Goal: Transaction & Acquisition: Subscribe to service/newsletter

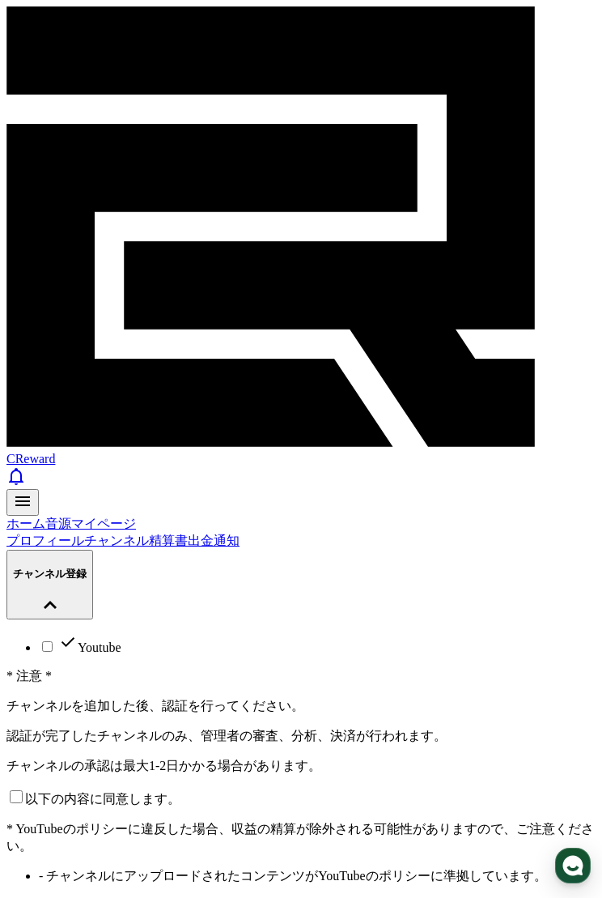
paste input "**********"
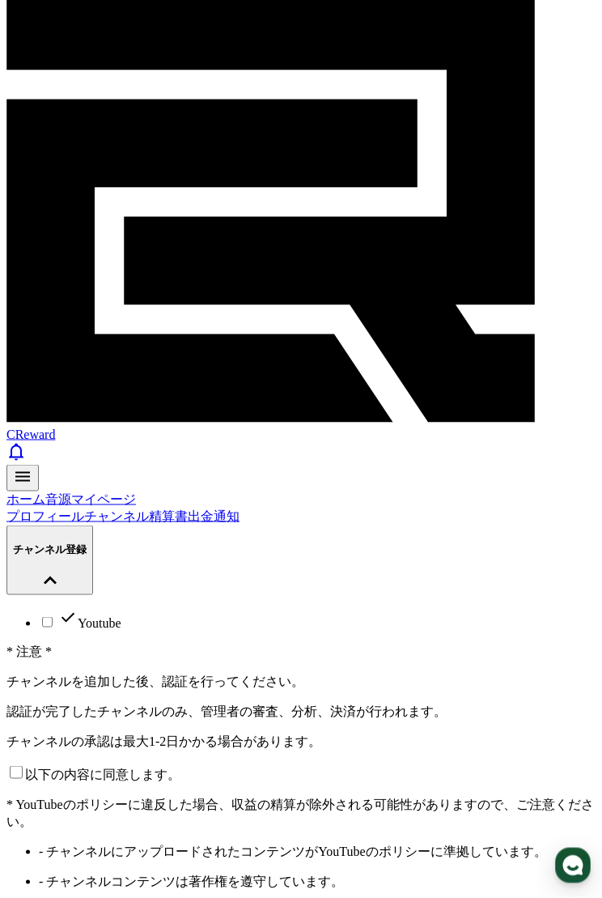
scroll to position [82, 0]
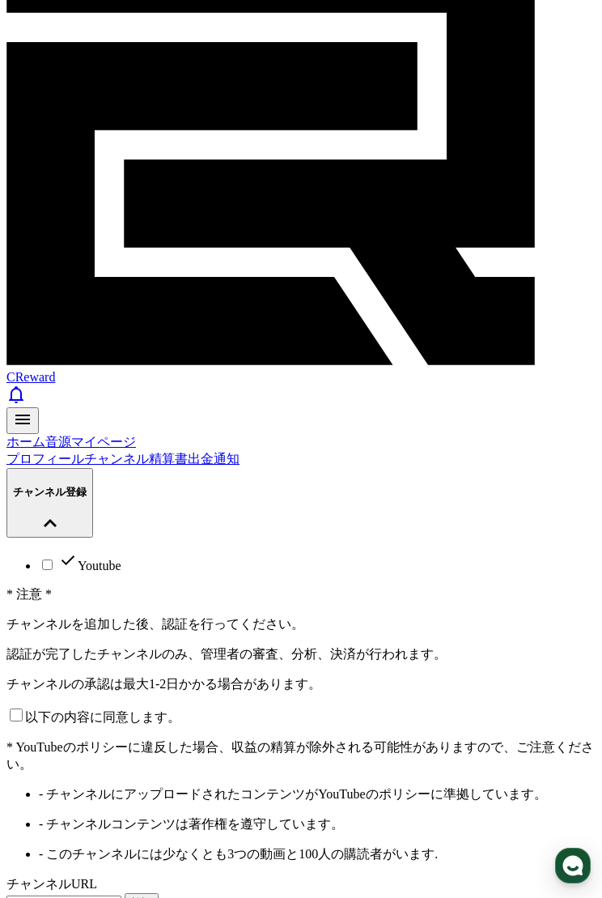
type input "**********"
click at [159, 893] on button "検証" at bounding box center [142, 902] width 34 height 19
click at [87, 706] on p "以下の内容に同意します。" at bounding box center [300, 716] width 589 height 20
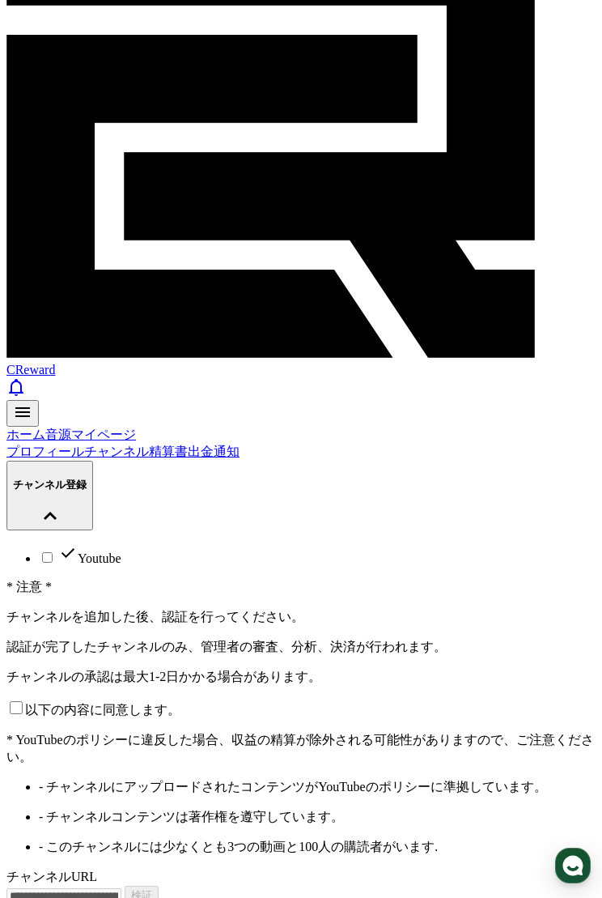
scroll to position [88, 0]
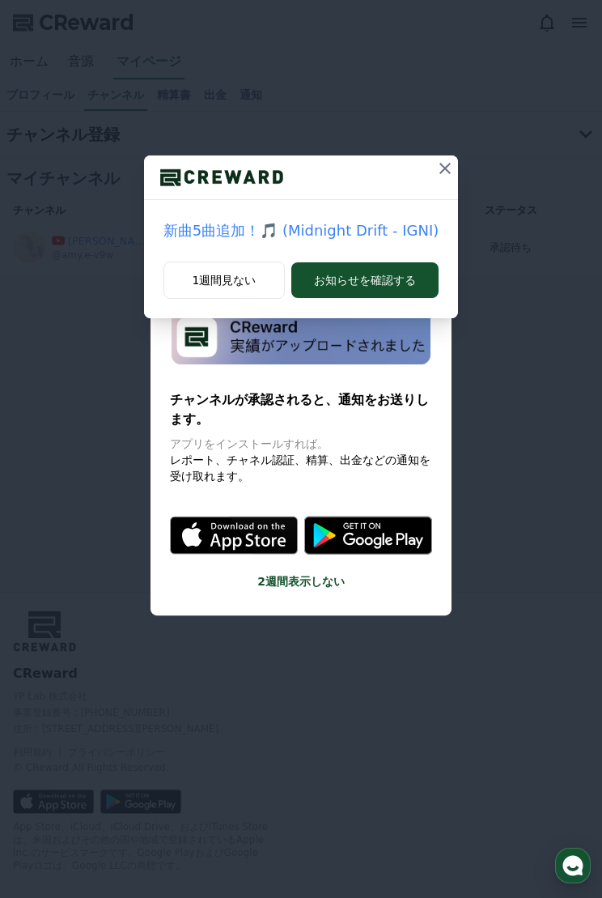
click at [436, 172] on icon at bounding box center [445, 168] width 19 height 19
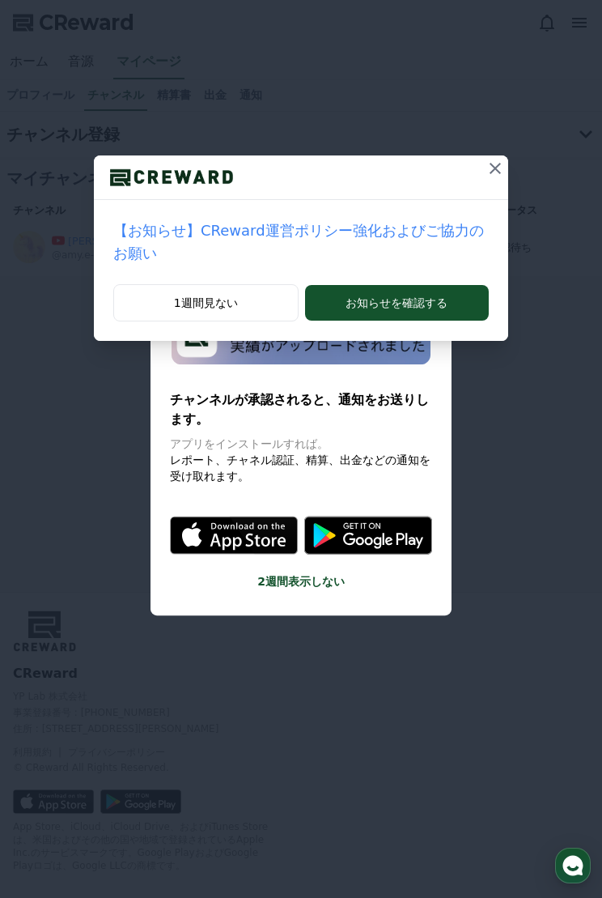
click at [483, 172] on button at bounding box center [496, 168] width 26 height 26
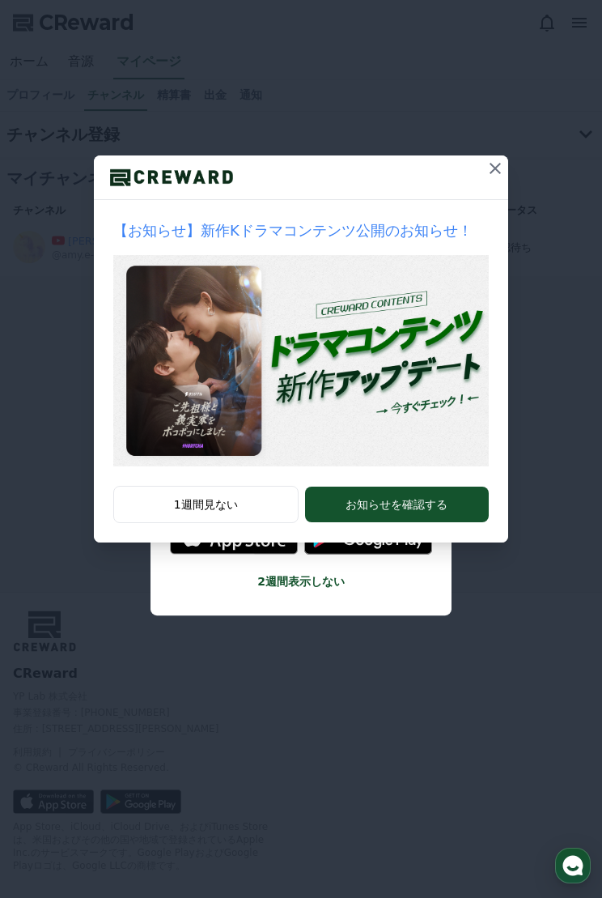
click at [484, 164] on button at bounding box center [496, 168] width 26 height 26
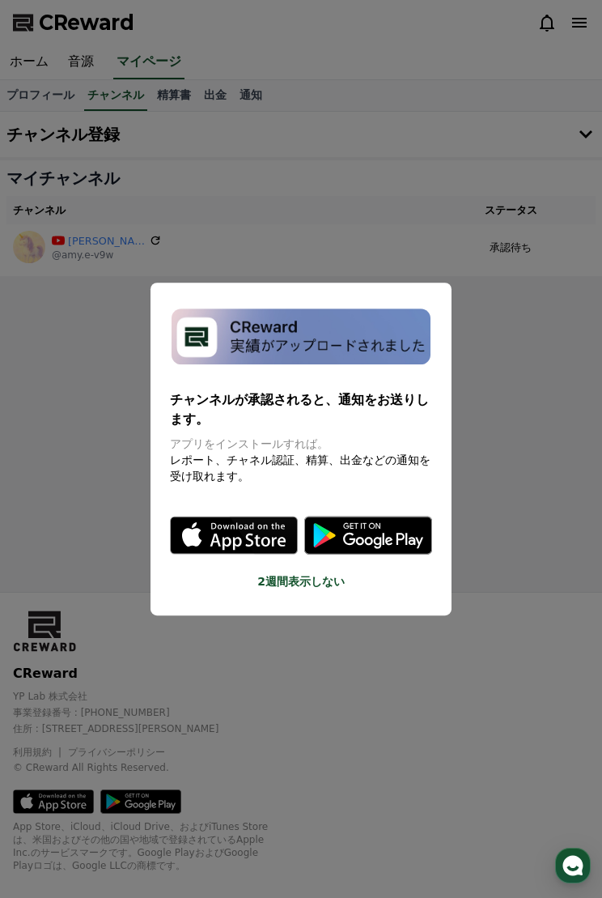
click at [294, 573] on button "2週間表示しない" at bounding box center [301, 581] width 262 height 16
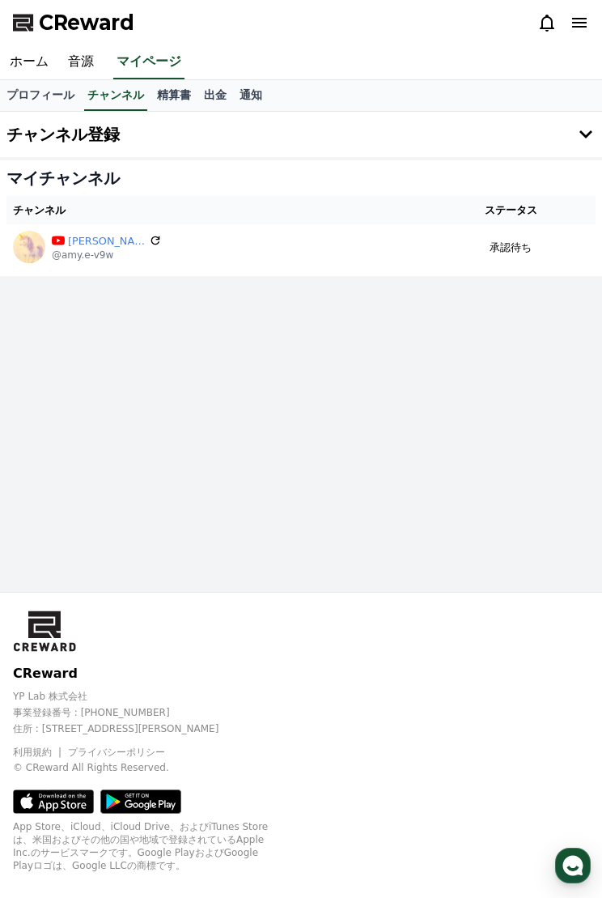
click at [70, 54] on link "音源" at bounding box center [80, 62] width 45 height 34
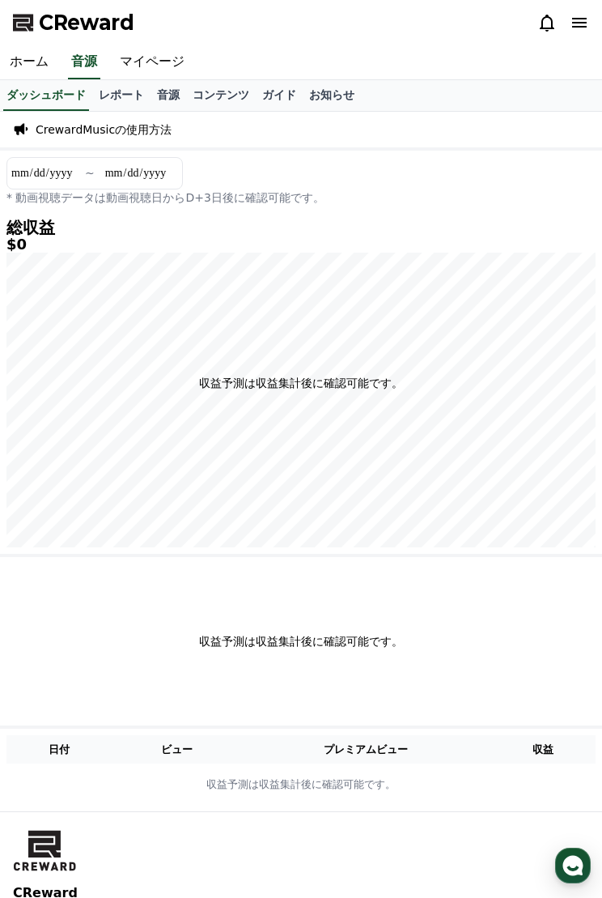
click at [35, 71] on link "ホーム" at bounding box center [29, 62] width 58 height 34
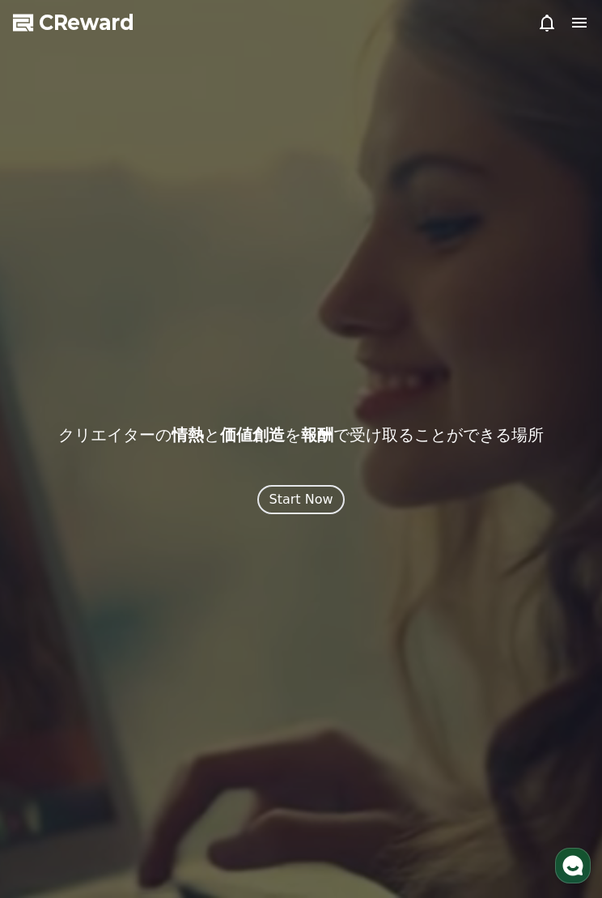
click at [579, 5] on div at bounding box center [301, 449] width 602 height 898
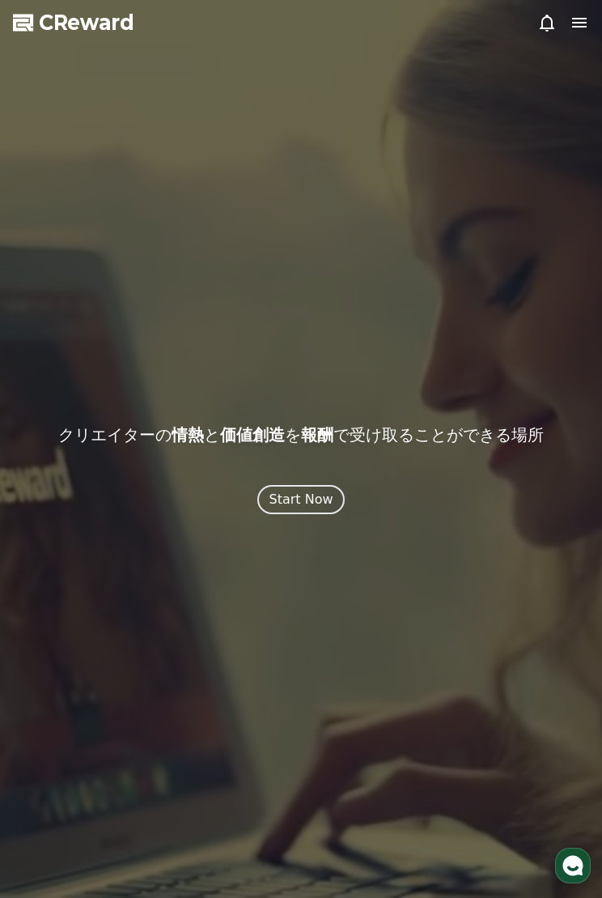
click at [578, 21] on icon at bounding box center [579, 22] width 19 height 19
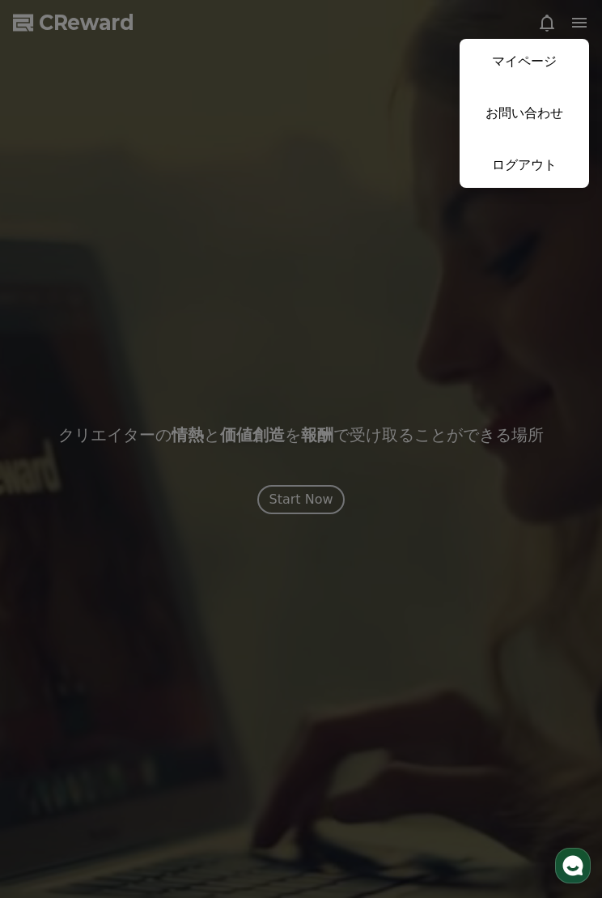
click at [517, 63] on link "マイページ" at bounding box center [525, 61] width 130 height 45
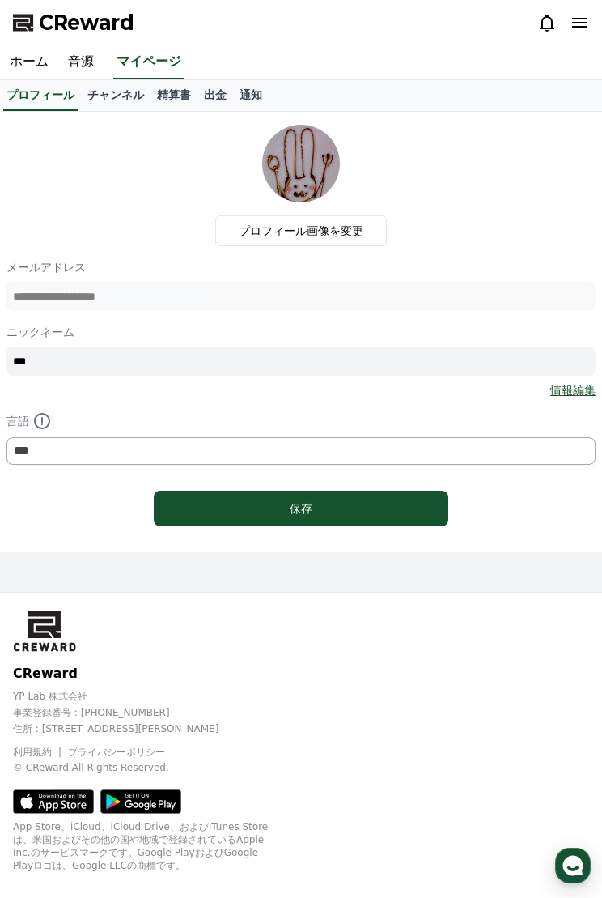
click at [113, 91] on link "チャンネル" at bounding box center [116, 95] width 70 height 31
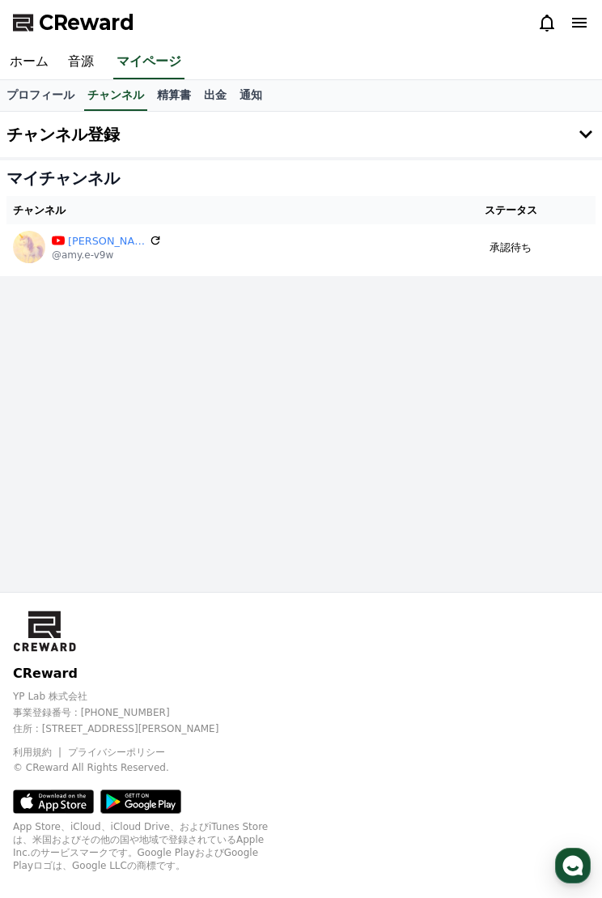
click at [571, 131] on button "チャンネル登録" at bounding box center [301, 134] width 602 height 45
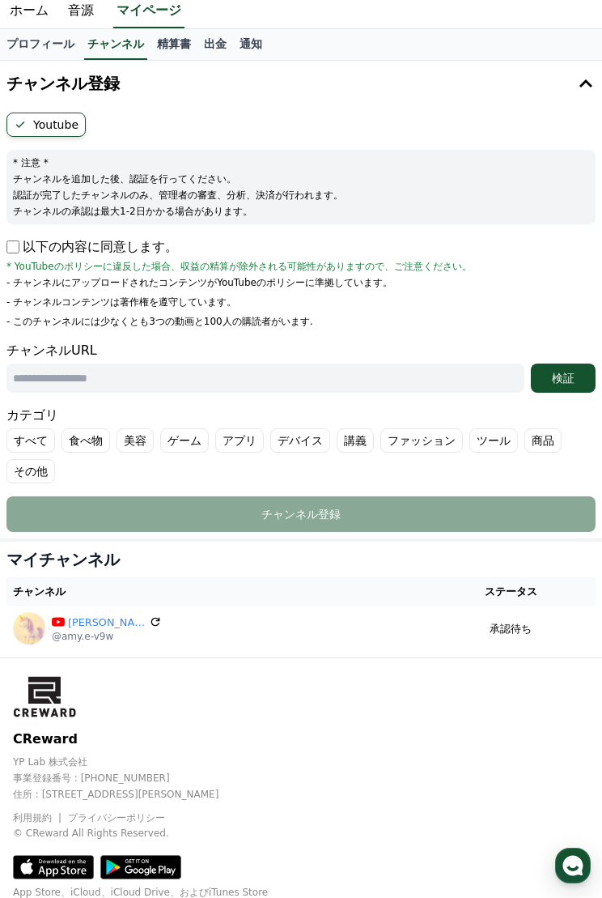
scroll to position [49, 0]
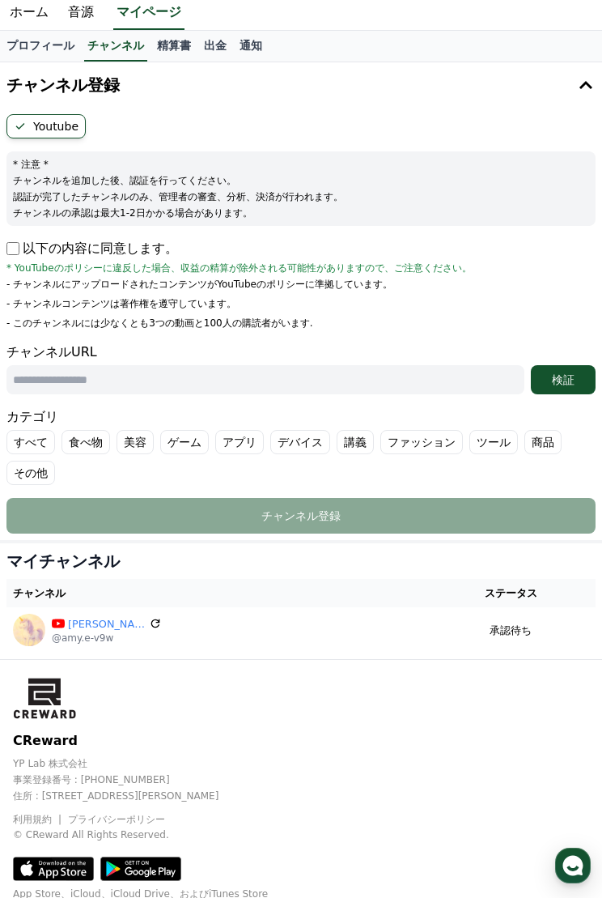
click at [32, 9] on link "ホーム" at bounding box center [29, 13] width 58 height 34
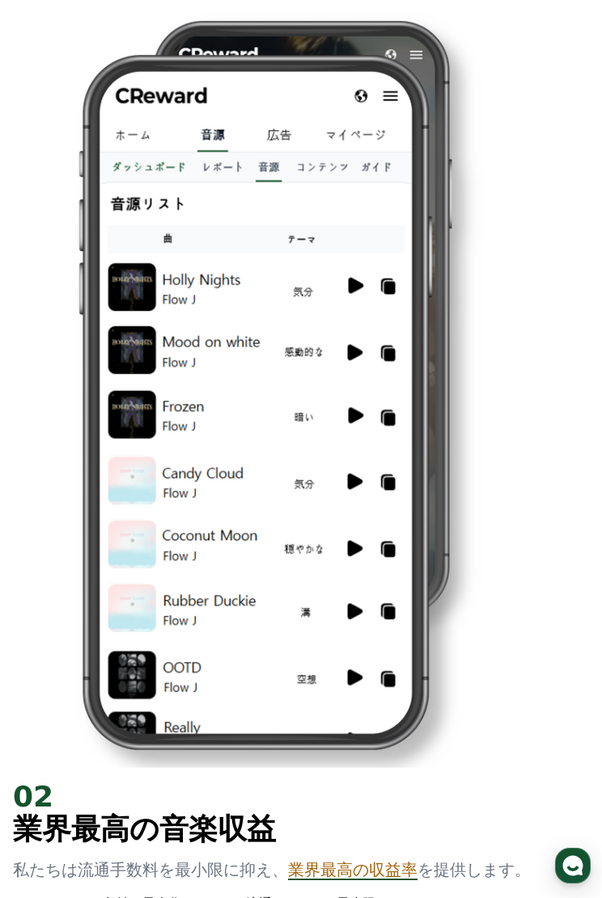
scroll to position [1555, 0]
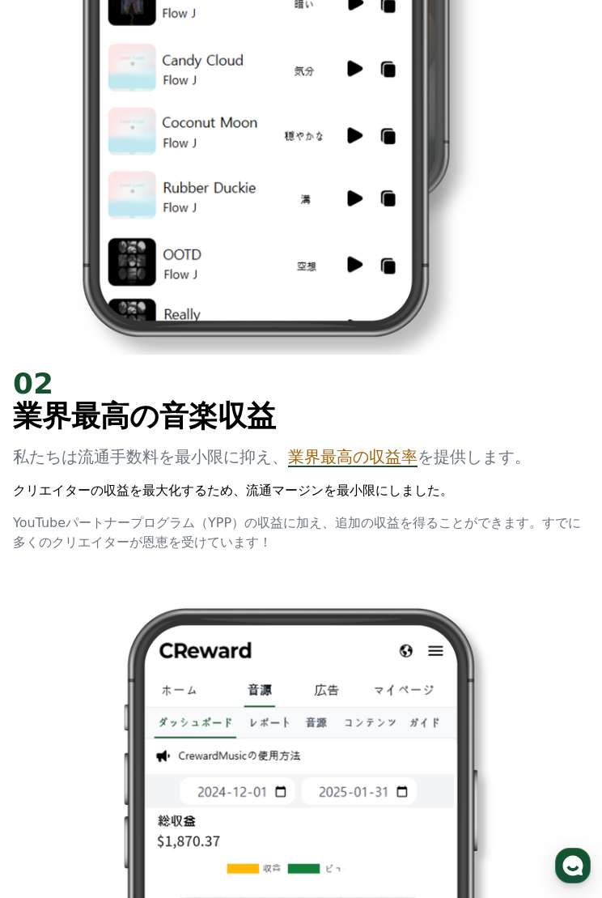
click at [558, 857] on button "CReward Chat Button" at bounding box center [573, 866] width 36 height 36
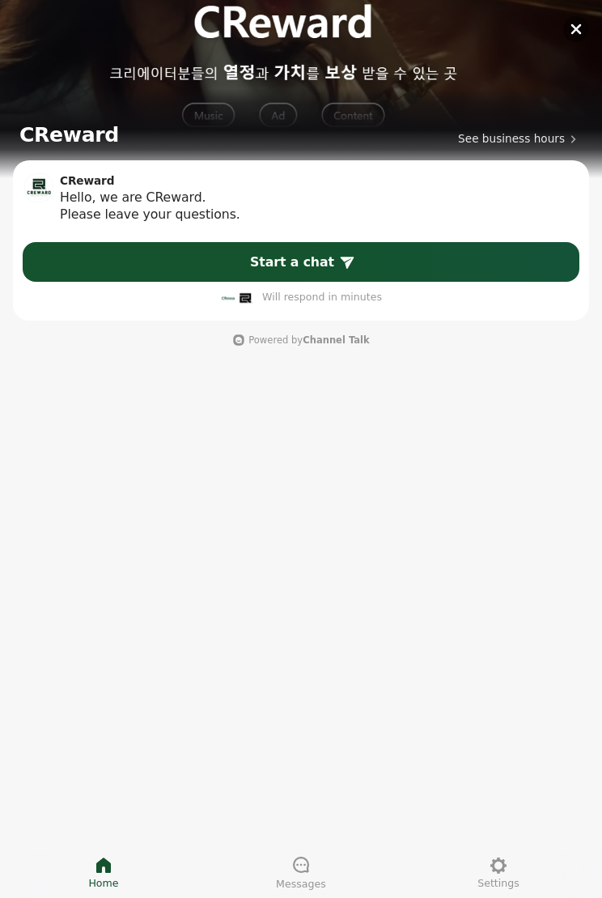
click at [572, 34] on icon "button" at bounding box center [577, 29] width 11 height 11
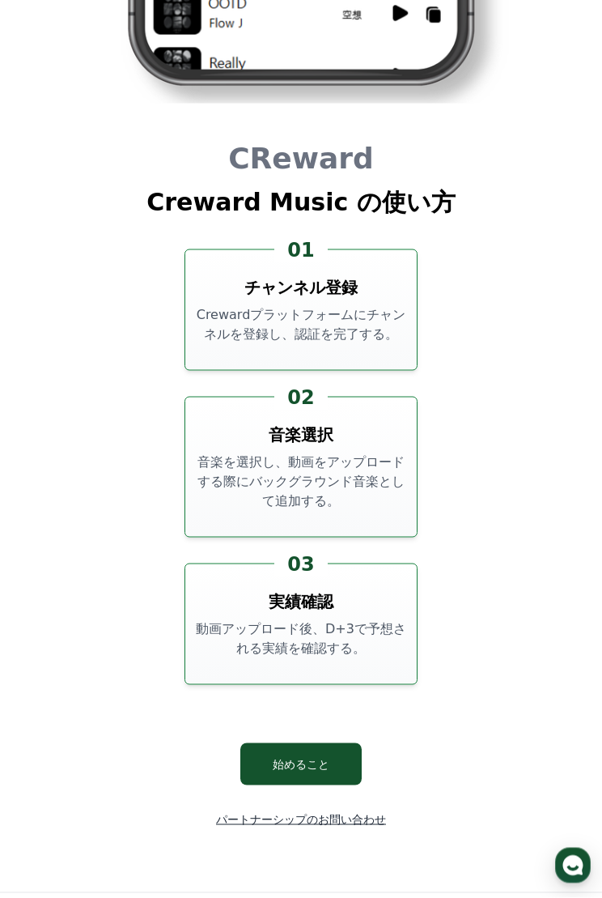
scroll to position [5761, 0]
click at [292, 748] on button "始めること" at bounding box center [300, 764] width 121 height 42
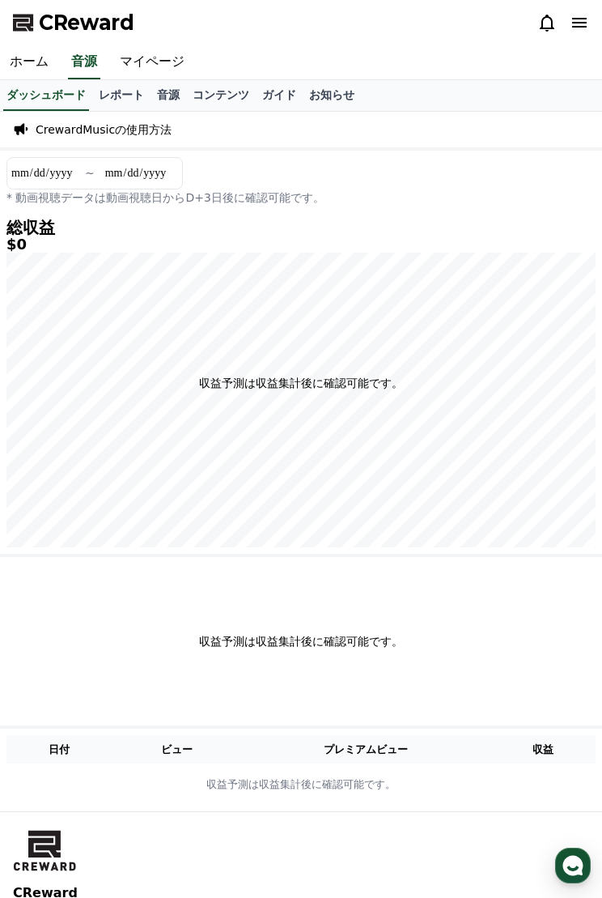
click at [568, 32] on div at bounding box center [564, 22] width 52 height 19
click at [566, 18] on div at bounding box center [564, 22] width 52 height 19
click at [568, 34] on div at bounding box center [564, 23] width 52 height 26
click at [570, 25] on icon at bounding box center [579, 22] width 19 height 19
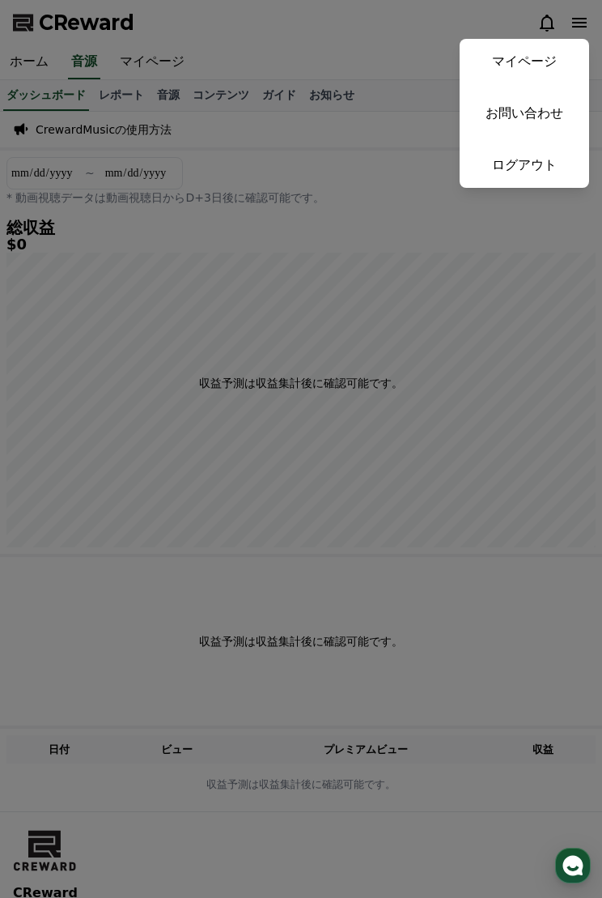
click at [173, 133] on button "close" at bounding box center [301, 449] width 602 height 898
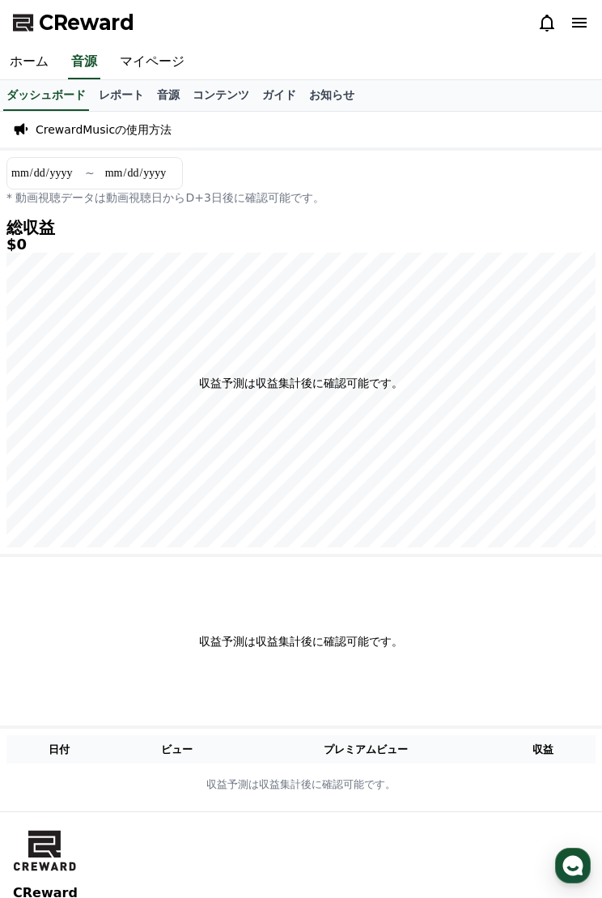
click at [118, 129] on p "CrewardMusicの使用方法" at bounding box center [104, 129] width 136 height 16
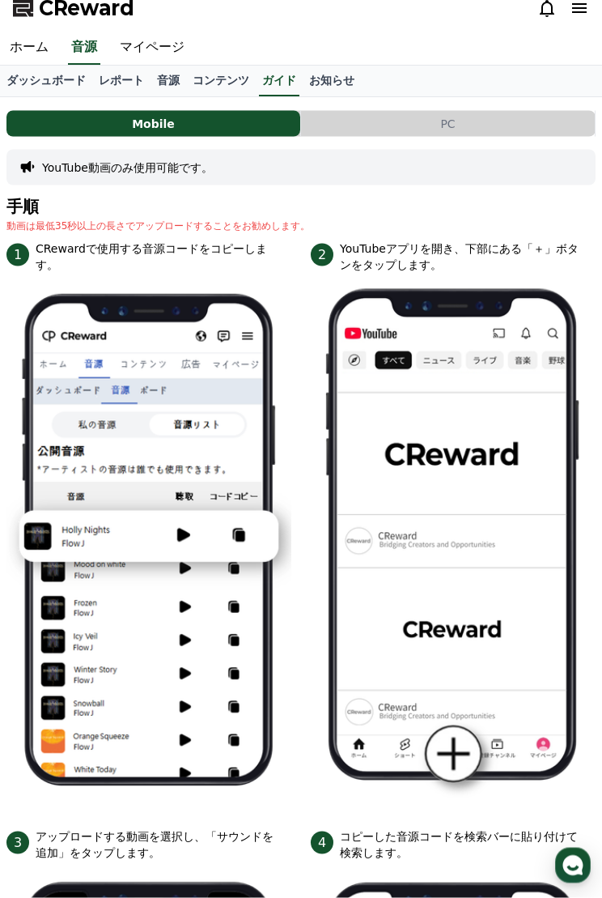
scroll to position [15, 0]
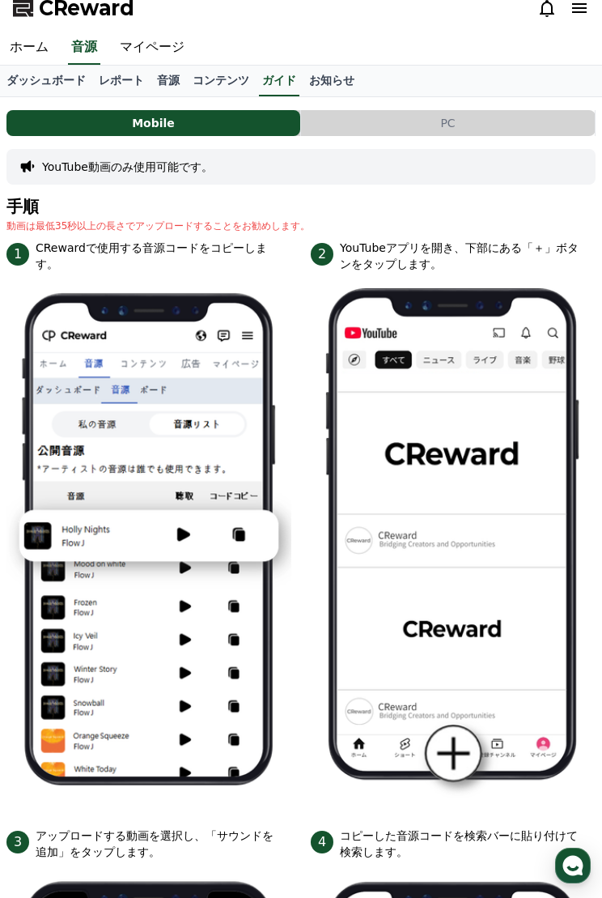
click at [433, 125] on button "PC" at bounding box center [448, 123] width 294 height 26
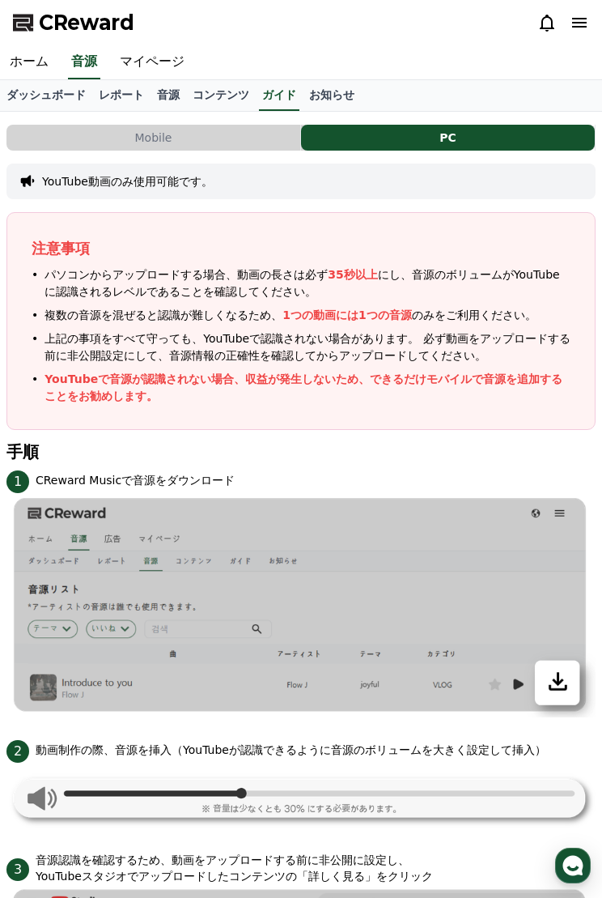
click at [31, 71] on link "ホーム" at bounding box center [29, 62] width 58 height 34
